Goal: Contribute content

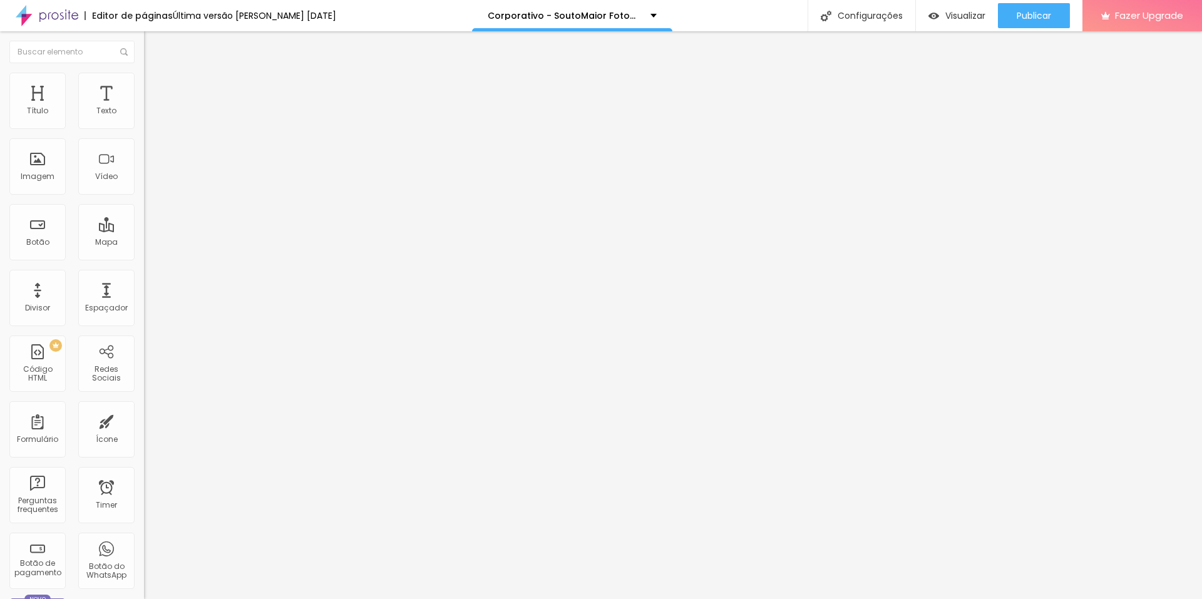
click at [144, 108] on img at bounding box center [148, 104] width 8 height 8
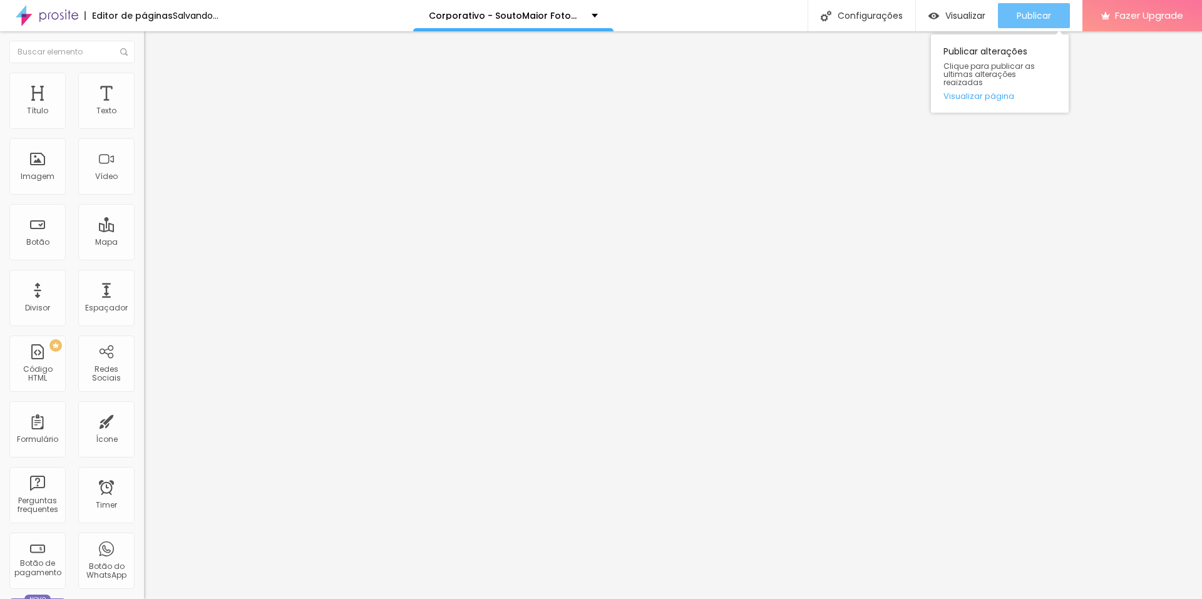
click at [1011, 12] on button "Publicar" at bounding box center [1034, 15] width 72 height 25
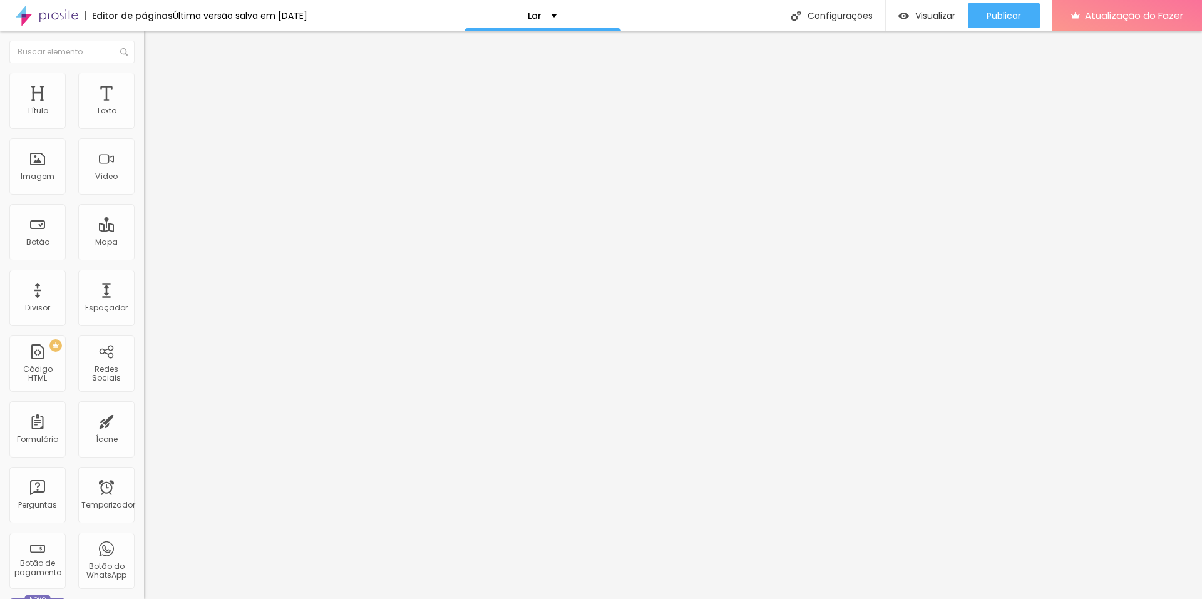
click at [144, 109] on div "2945 caracteres" at bounding box center [216, 101] width 144 height 16
click at [144, 108] on img at bounding box center [148, 104] width 8 height 8
